Goal: Task Accomplishment & Management: Manage account settings

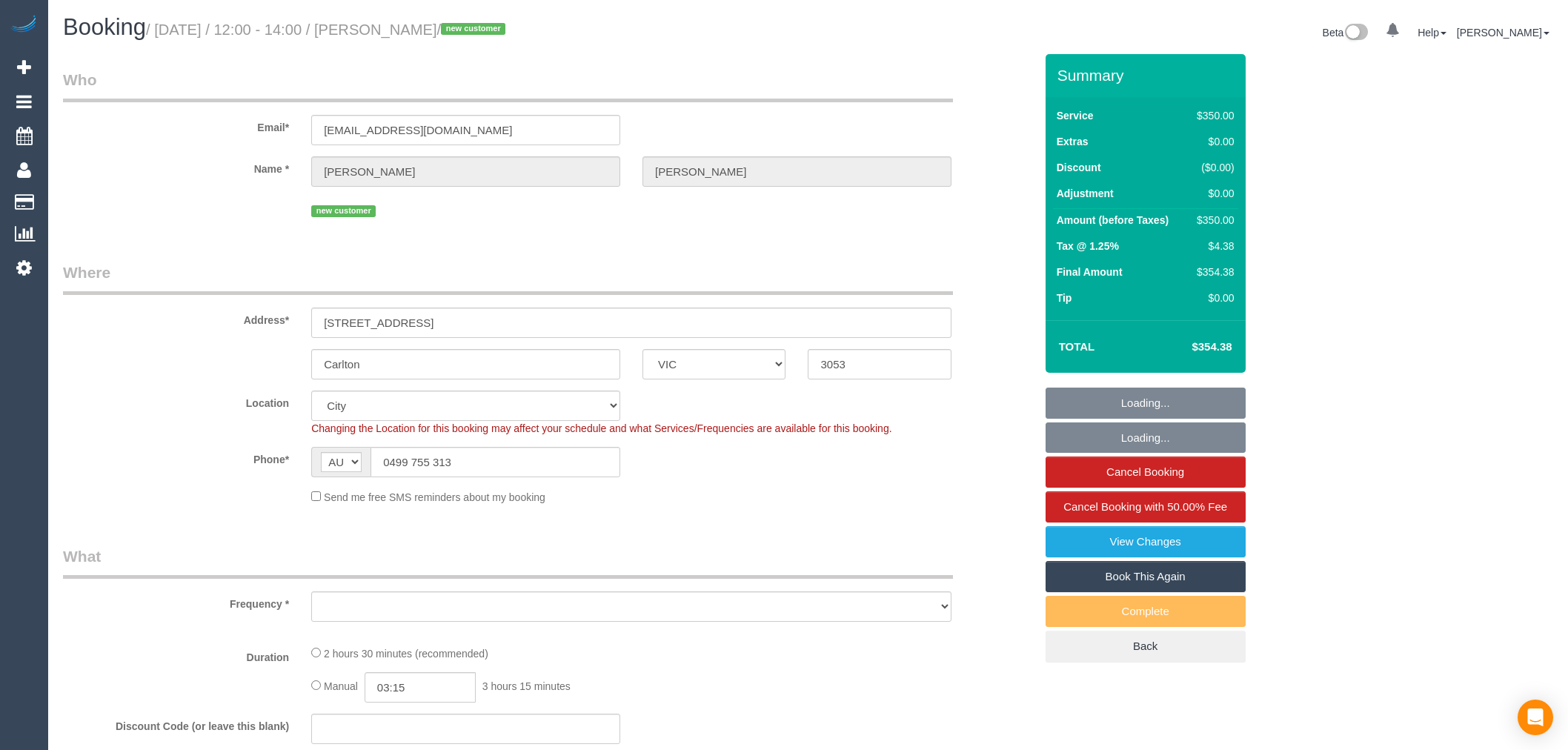
select select "VIC"
select select "object:899"
select select "string:stripe-pm_1Rnvej2GScqysDRV7Z3Mrzfz"
select select "2"
select select "150"
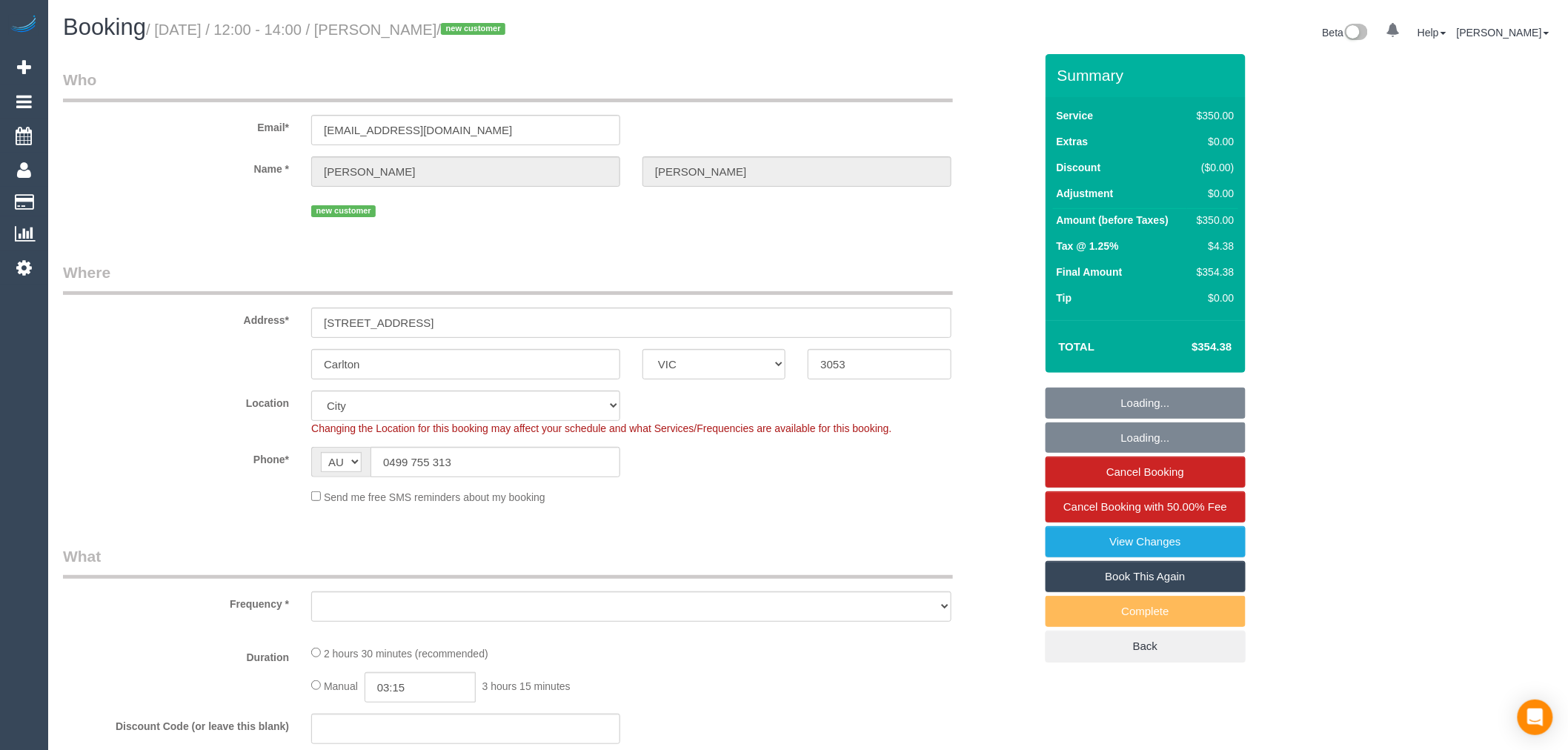
select select "number:27"
select select "number:14"
select select "number:19"
select select "number:22"
select select "number:35"
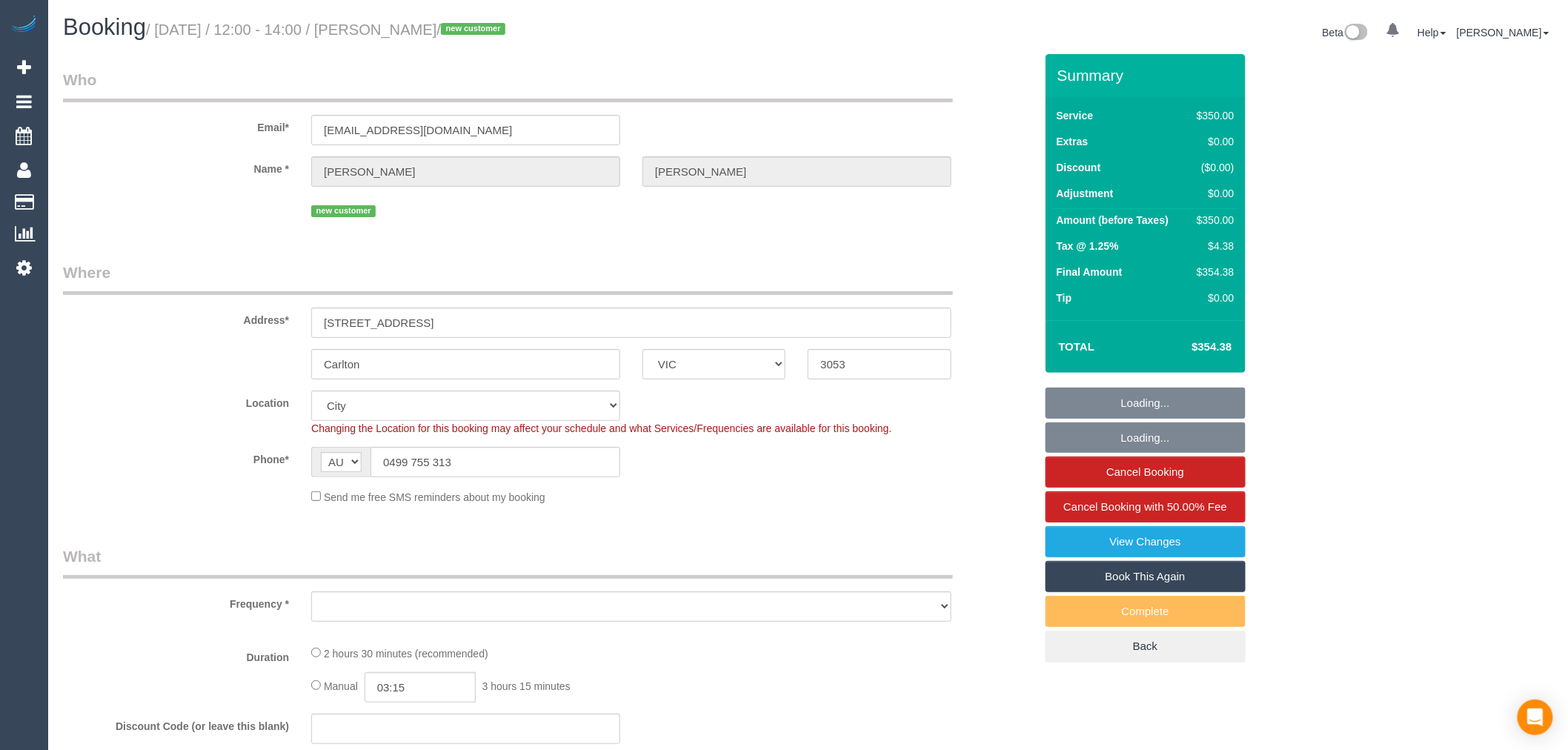
select select "number:11"
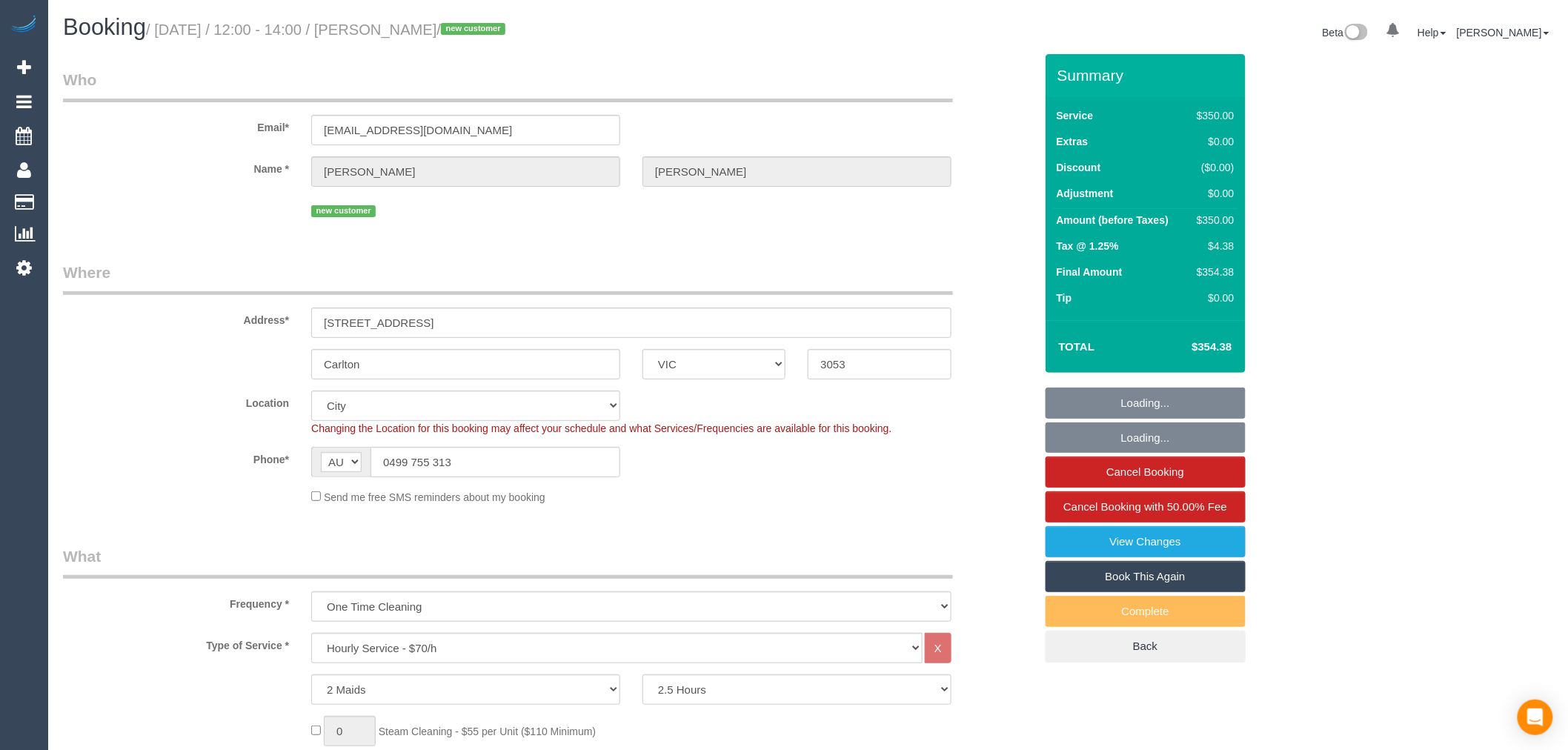
select select "object:1304"
select select "spot1"
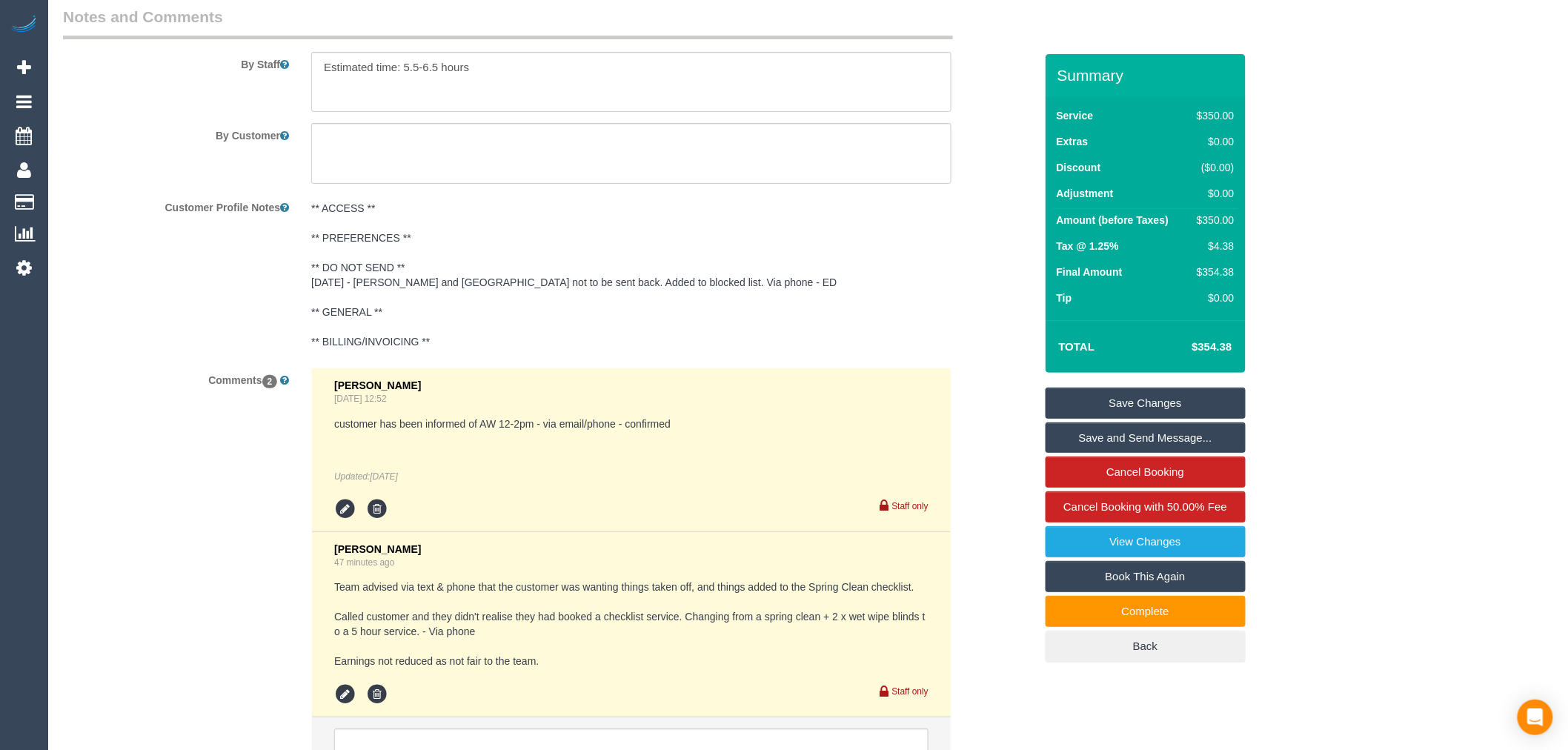
scroll to position [2547, 0]
